Goal: Communication & Community: Ask a question

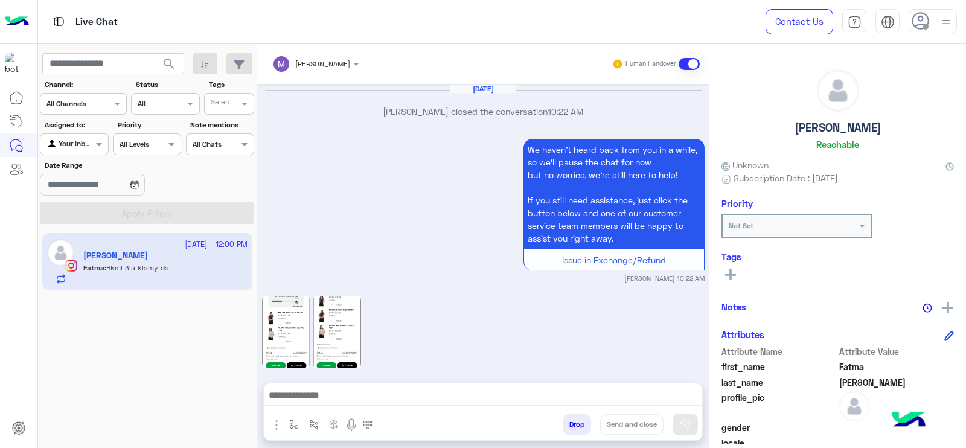
scroll to position [1311, 0]
